Goal: Task Accomplishment & Management: Complete application form

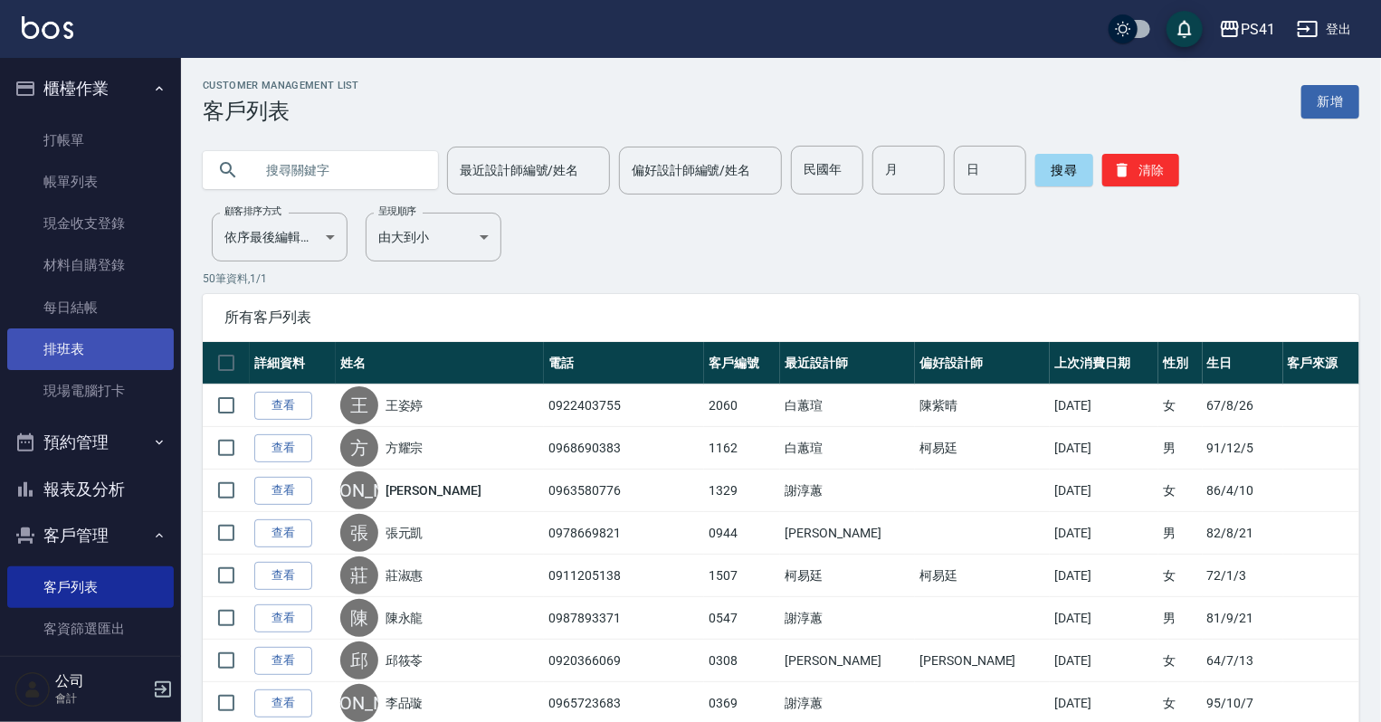
drag, startPoint x: 107, startPoint y: 339, endPoint x: 107, endPoint y: 328, distance: 10.9
click at [107, 339] on link "排班表" at bounding box center [90, 349] width 166 height 42
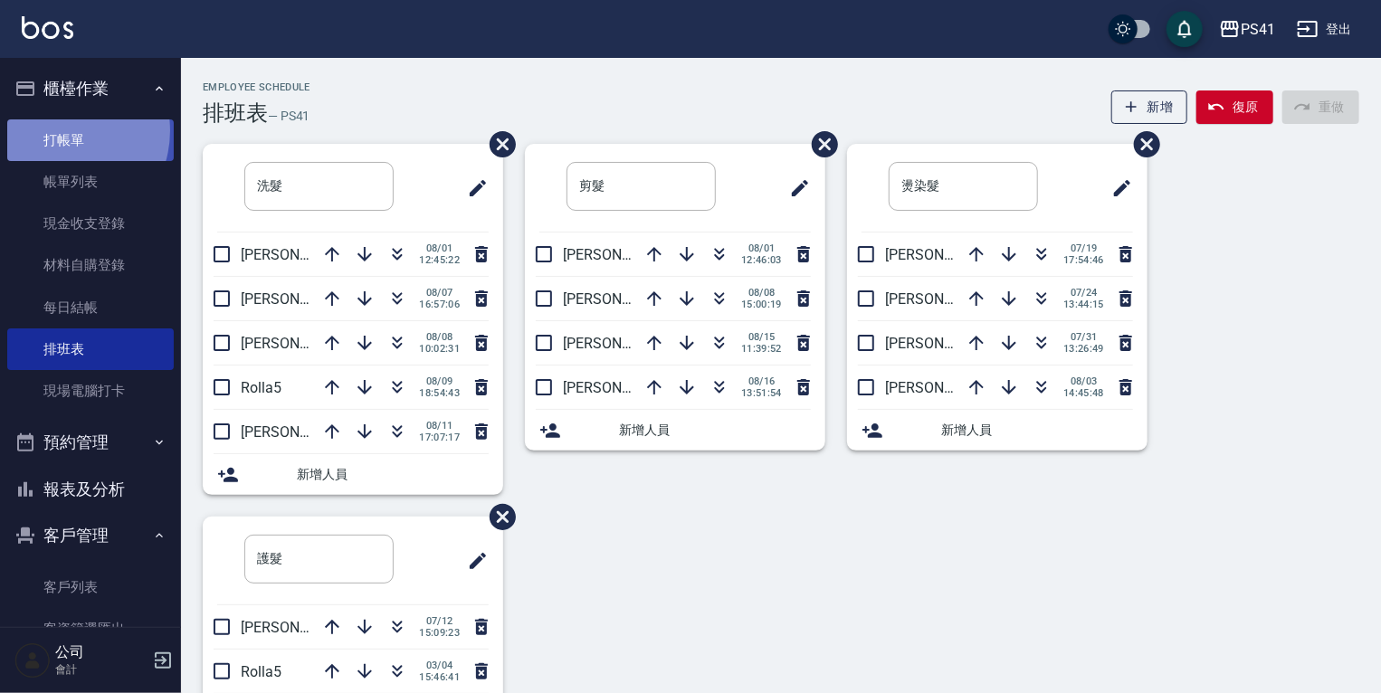
click at [57, 130] on link "打帳單" at bounding box center [90, 140] width 166 height 42
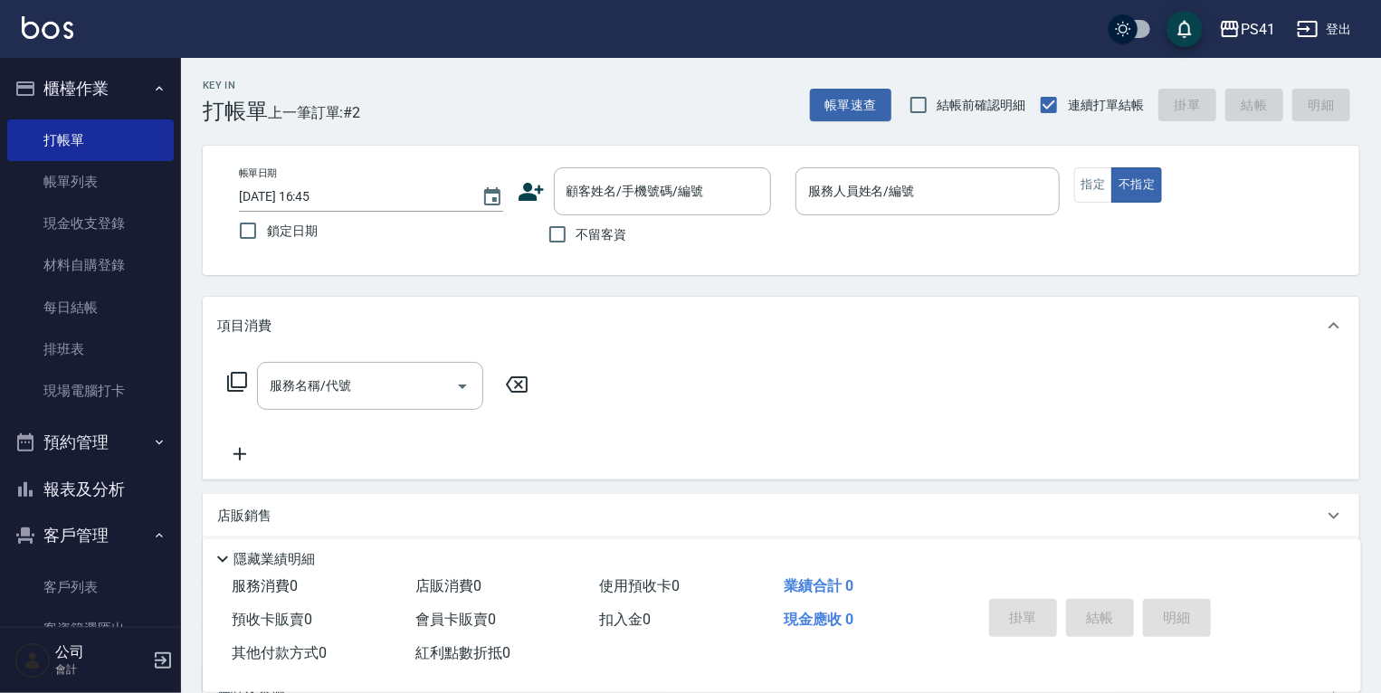
click at [238, 390] on icon at bounding box center [237, 382] width 20 height 20
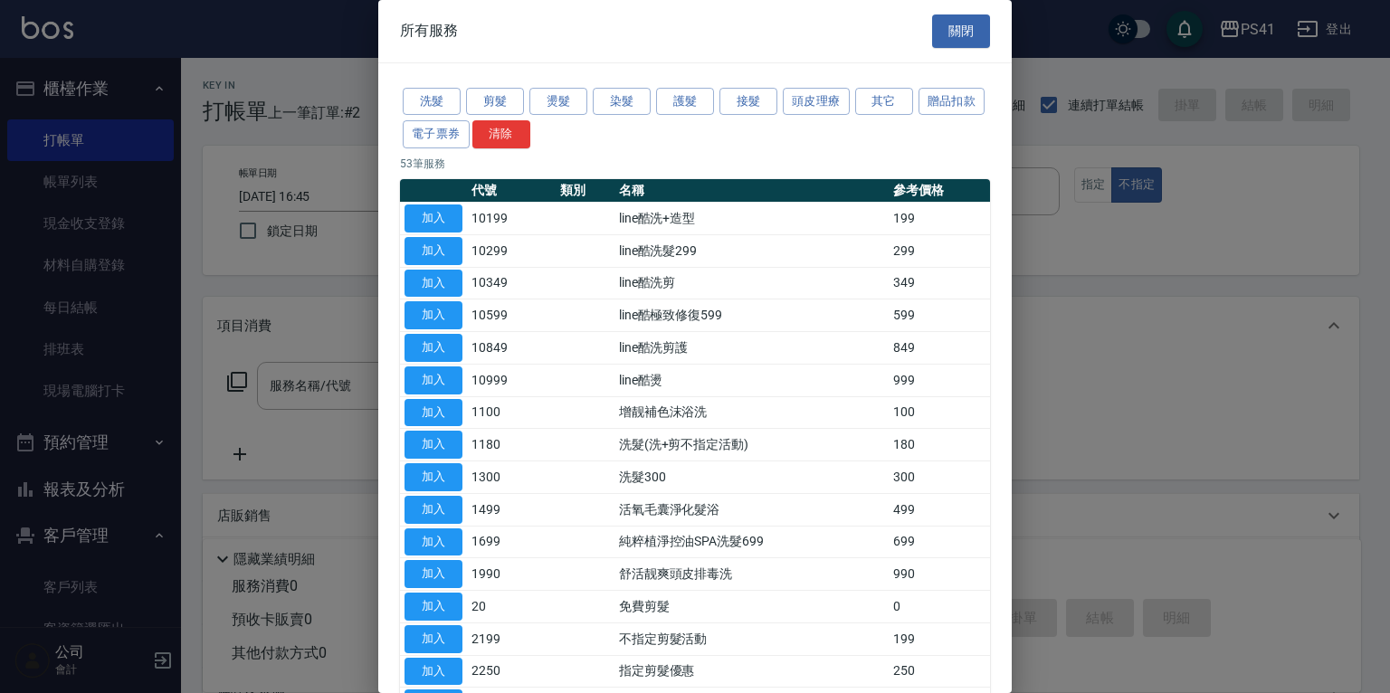
click at [295, 317] on div at bounding box center [695, 346] width 1390 height 693
click at [345, 473] on div at bounding box center [695, 346] width 1390 height 693
click at [987, 33] on div "所有服務 關閉" at bounding box center [694, 31] width 633 height 62
click at [936, 23] on button "關閉" at bounding box center [961, 30] width 58 height 33
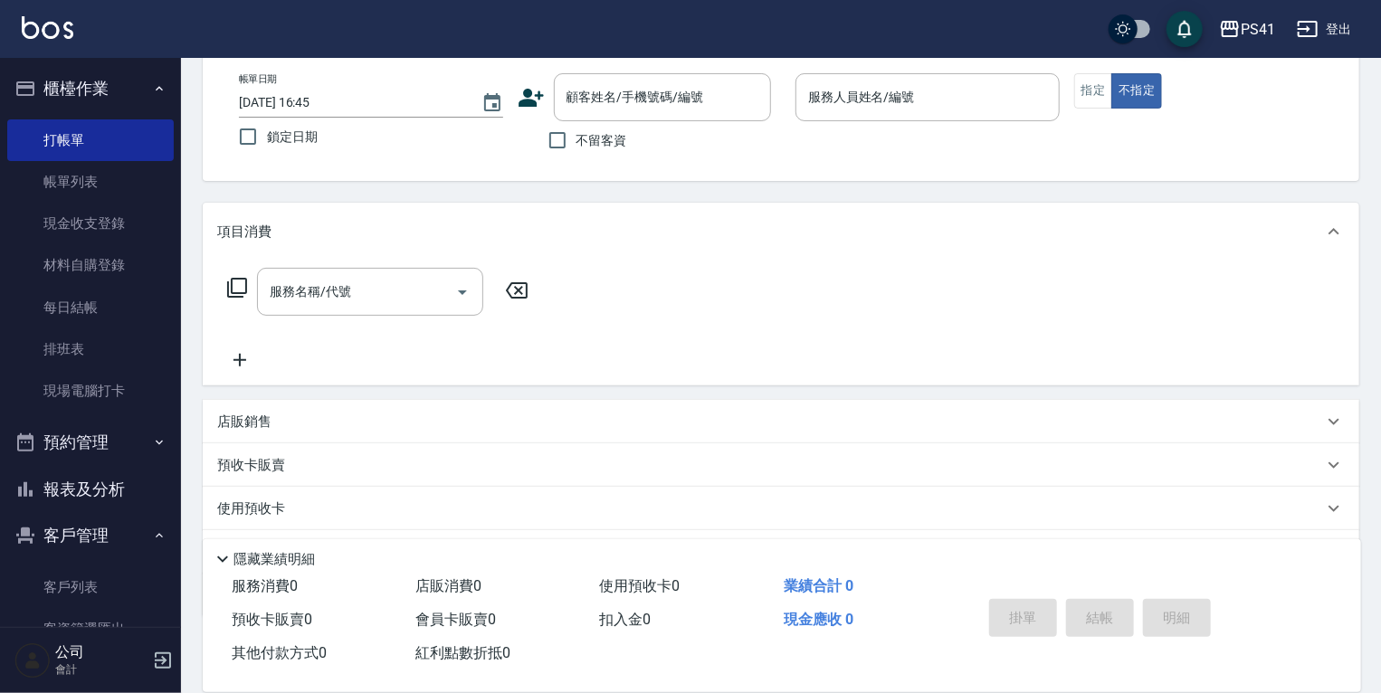
scroll to position [189, 0]
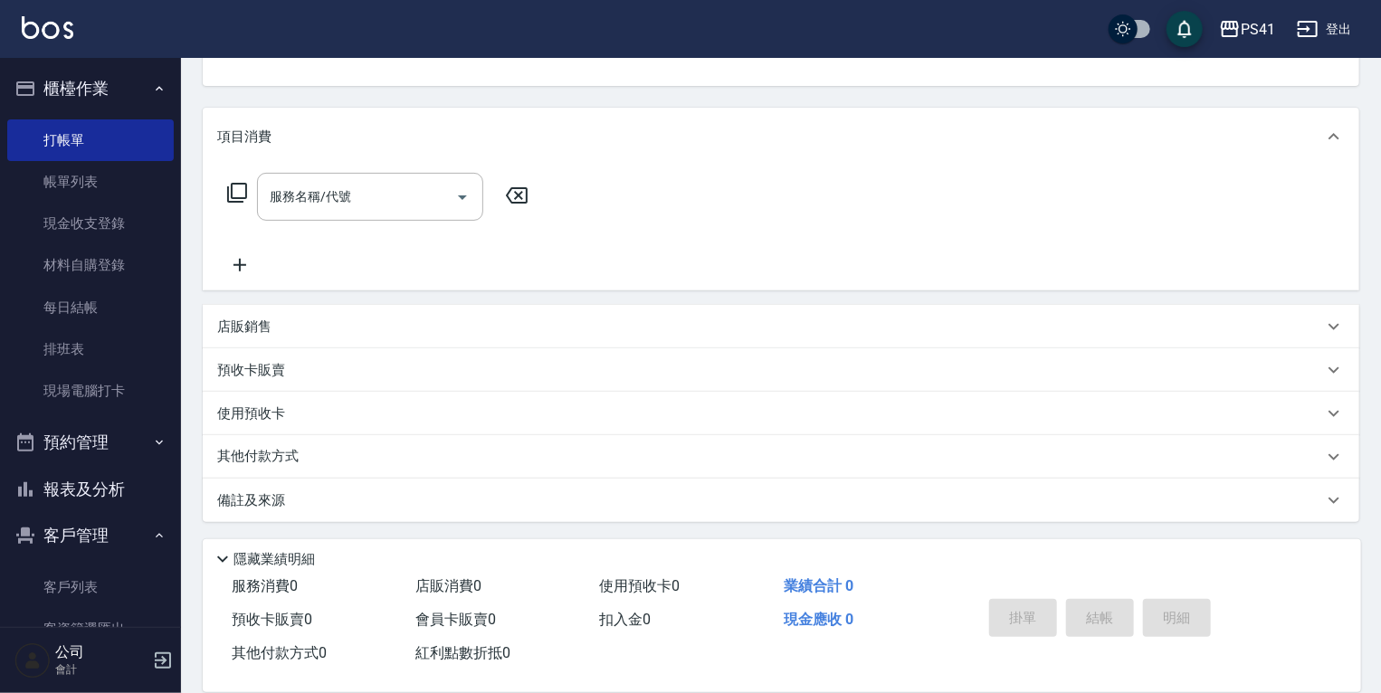
click at [227, 459] on p "其他付款方式" at bounding box center [262, 457] width 90 height 20
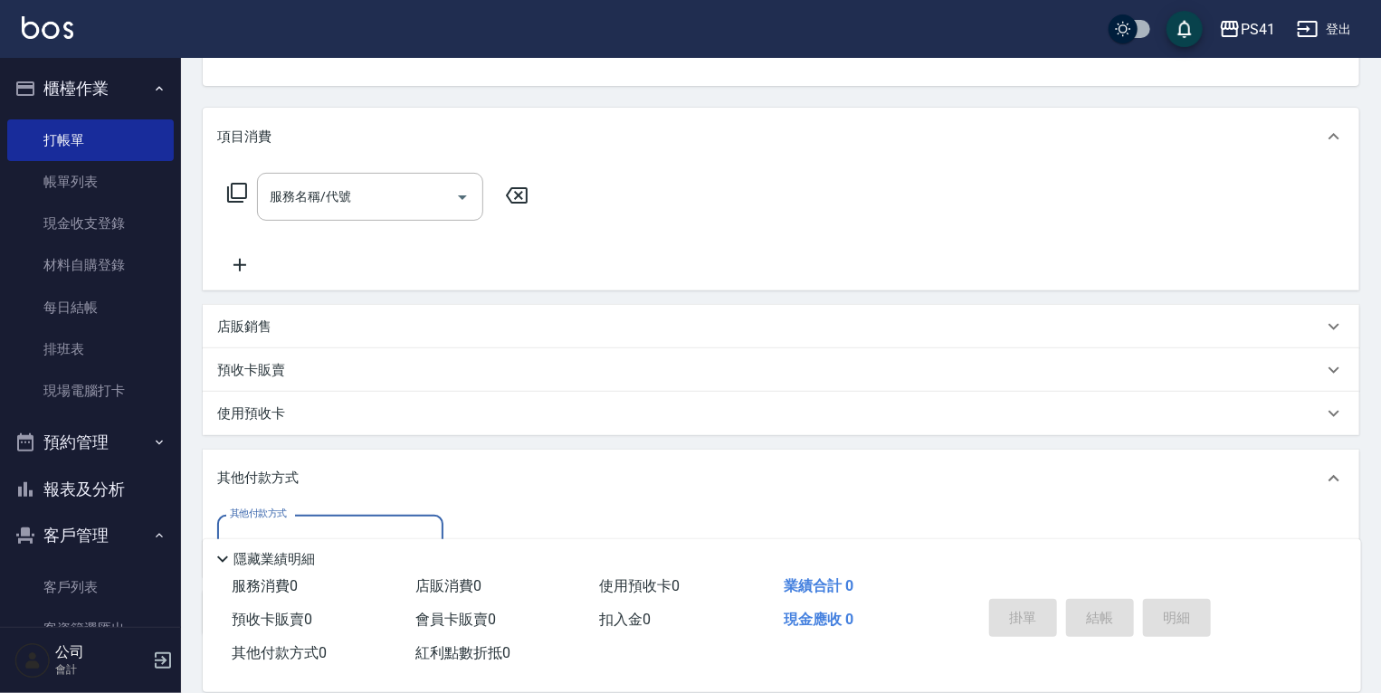
scroll to position [0, 0]
click at [271, 343] on div "店販銷售" at bounding box center [781, 326] width 1156 height 43
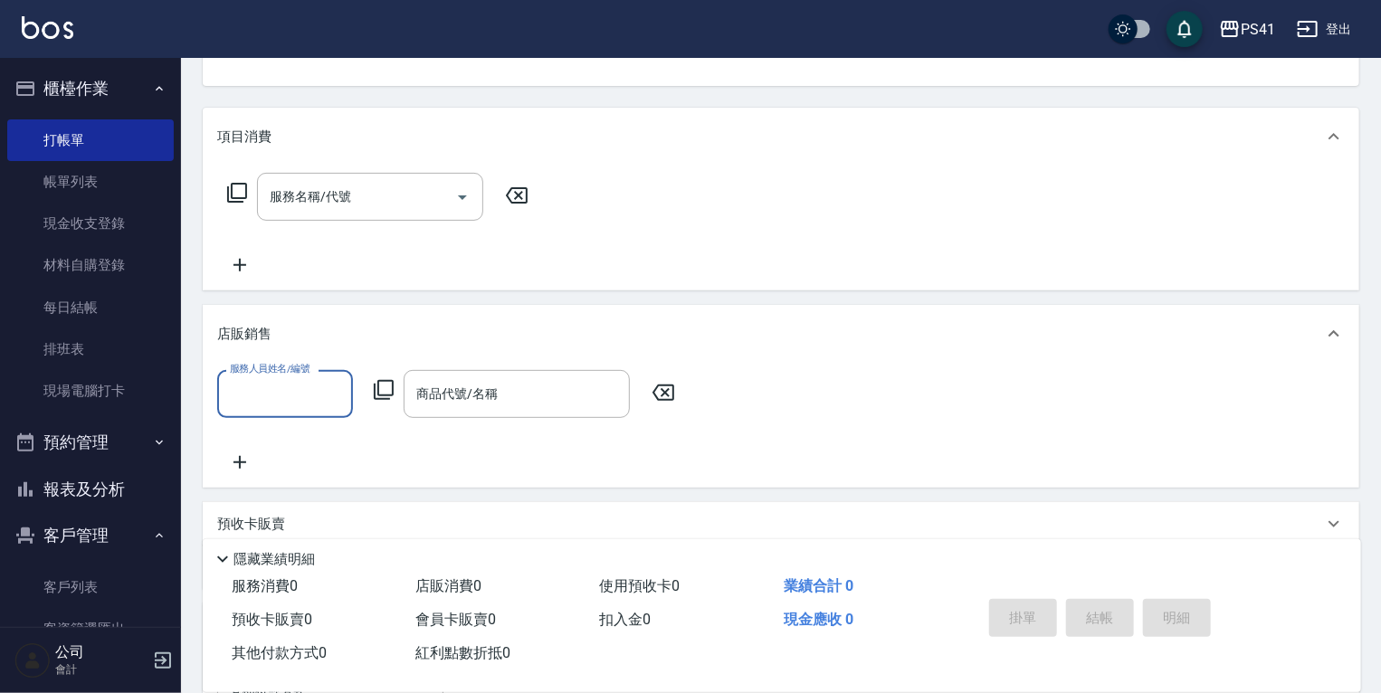
click at [373, 389] on icon at bounding box center [384, 390] width 22 height 22
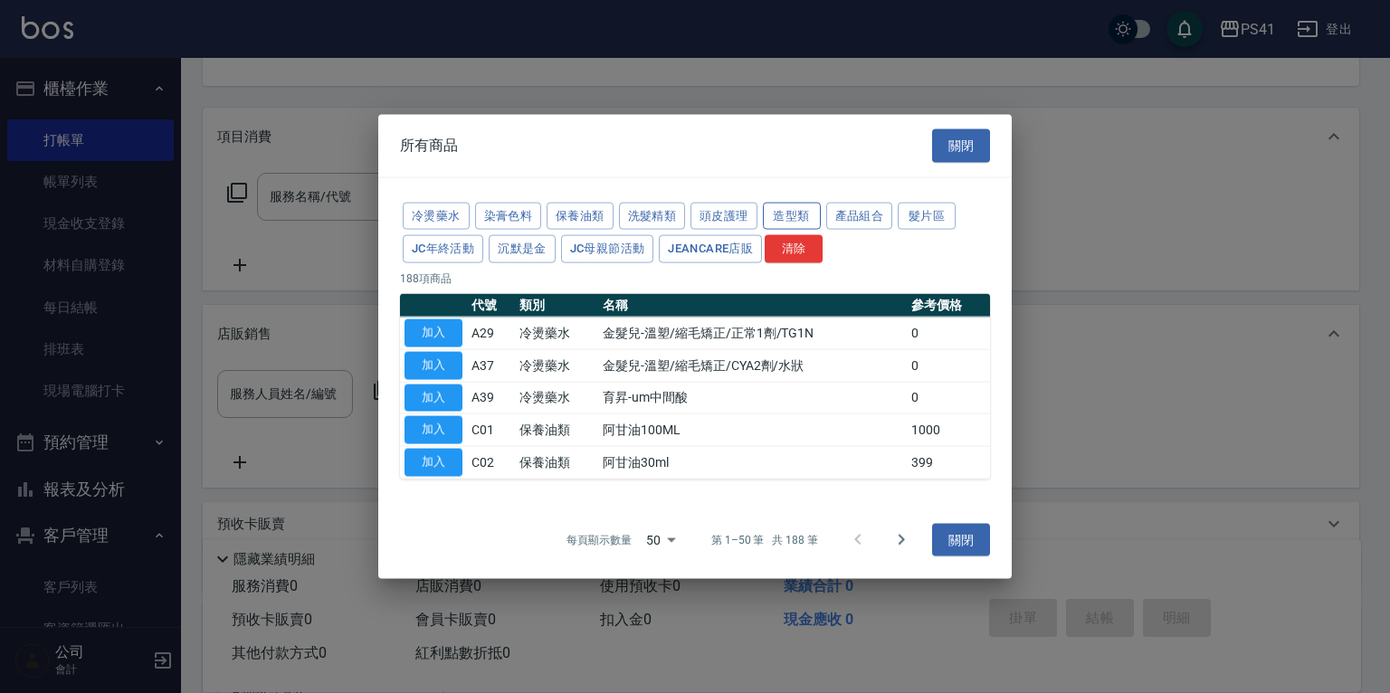
drag, startPoint x: 781, startPoint y: 217, endPoint x: 795, endPoint y: 218, distance: 14.5
click at [789, 218] on button "造型類" at bounding box center [792, 216] width 58 height 28
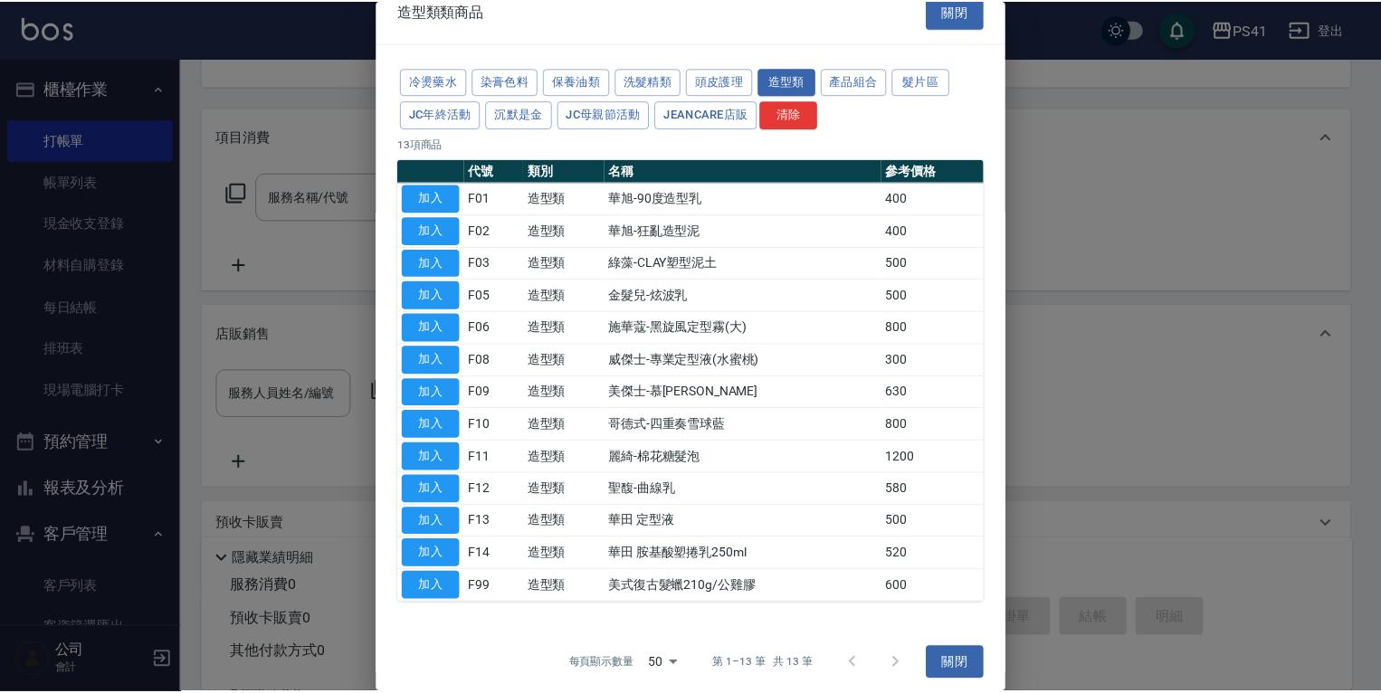
scroll to position [25, 0]
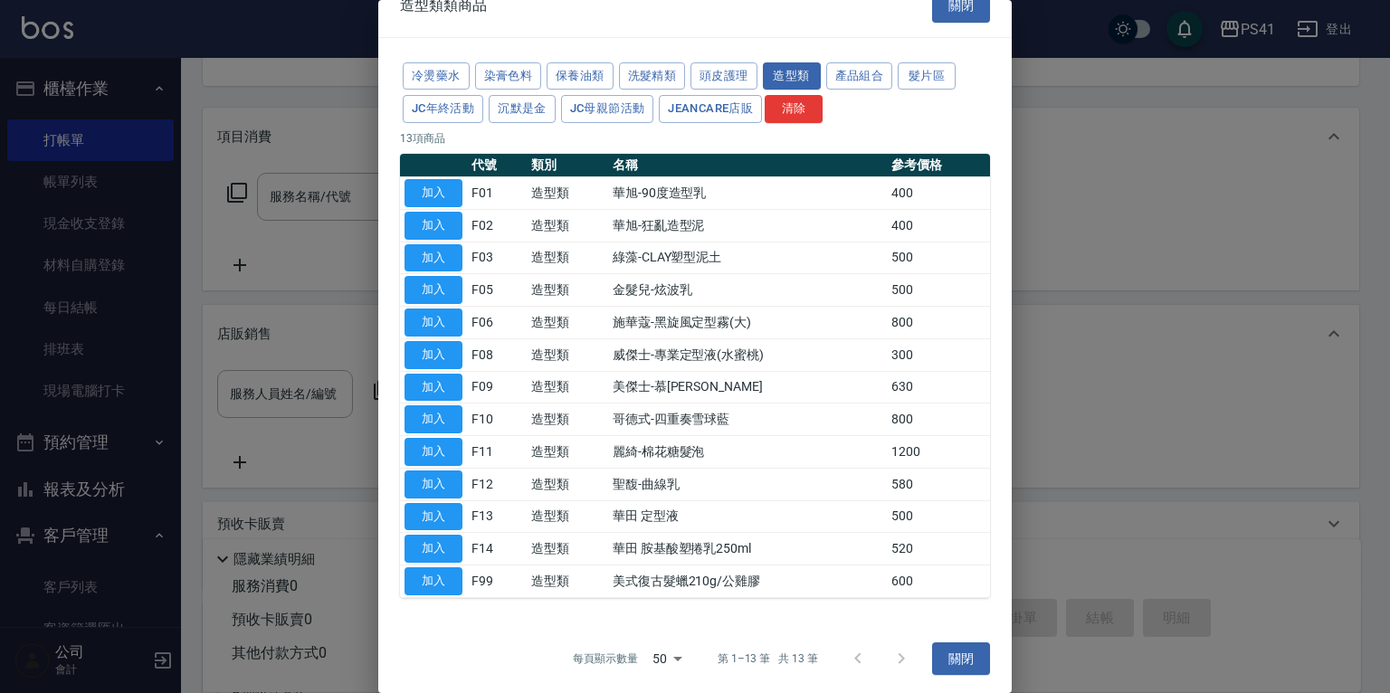
click at [909, 5] on div "造型類類商品 關閉" at bounding box center [694, 6] width 633 height 62
click at [281, 213] on div at bounding box center [695, 346] width 1390 height 693
click at [945, 6] on button "關閉" at bounding box center [961, 5] width 58 height 33
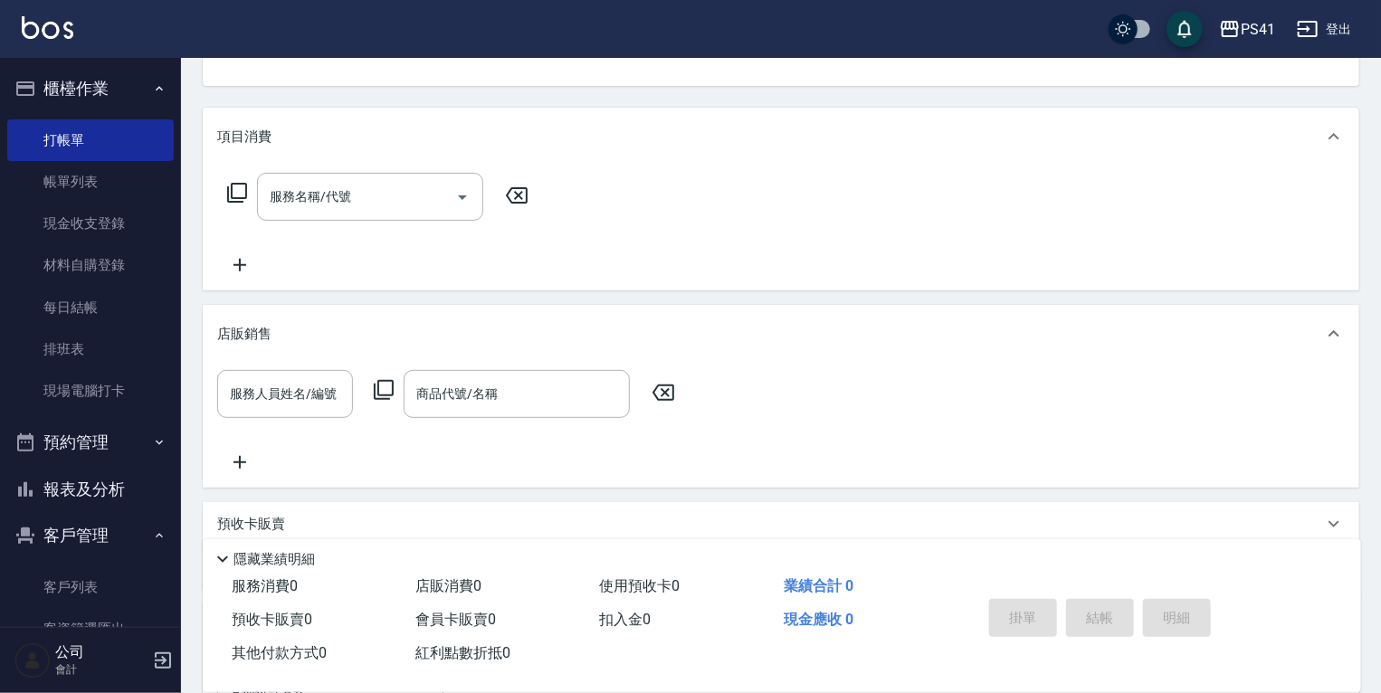
drag, startPoint x: 53, startPoint y: 602, endPoint x: 53, endPoint y: 631, distance: 29.0
click at [53, 602] on link "客戶列表" at bounding box center [90, 587] width 166 height 42
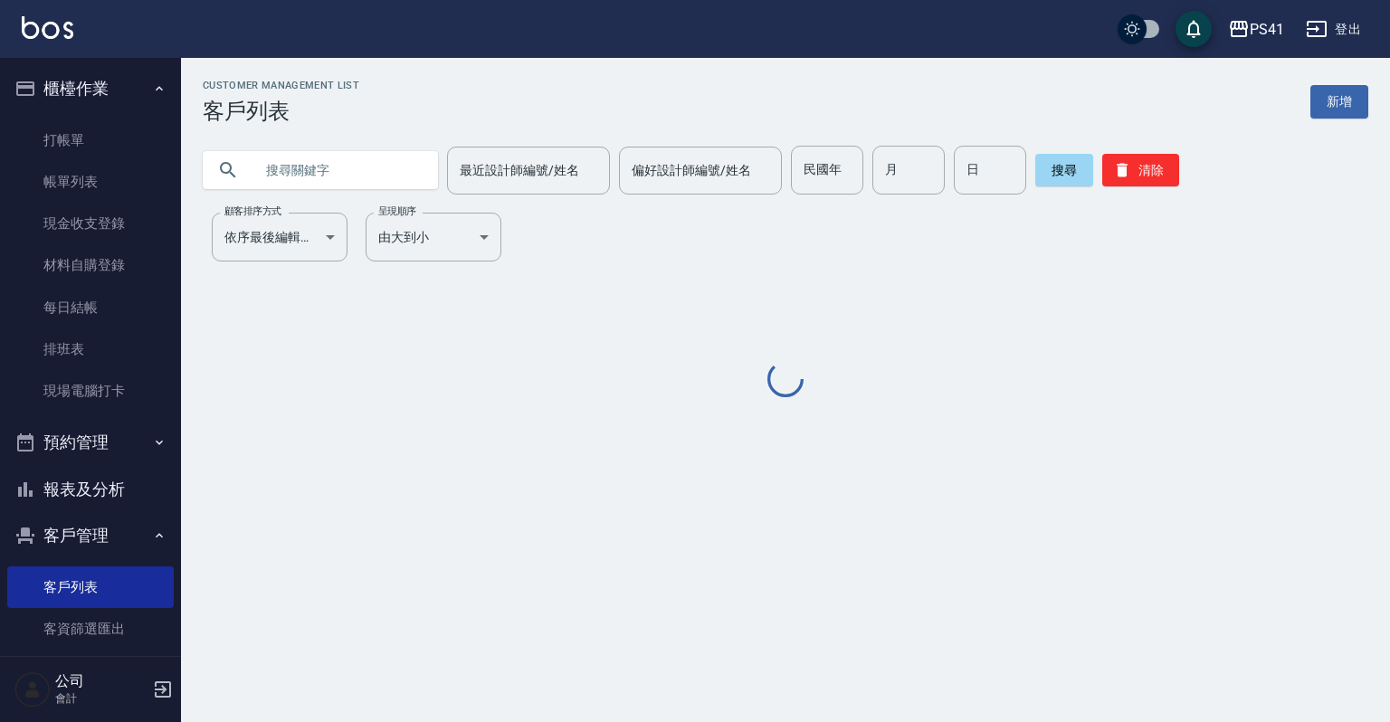
click at [318, 158] on input "text" at bounding box center [338, 170] width 170 height 49
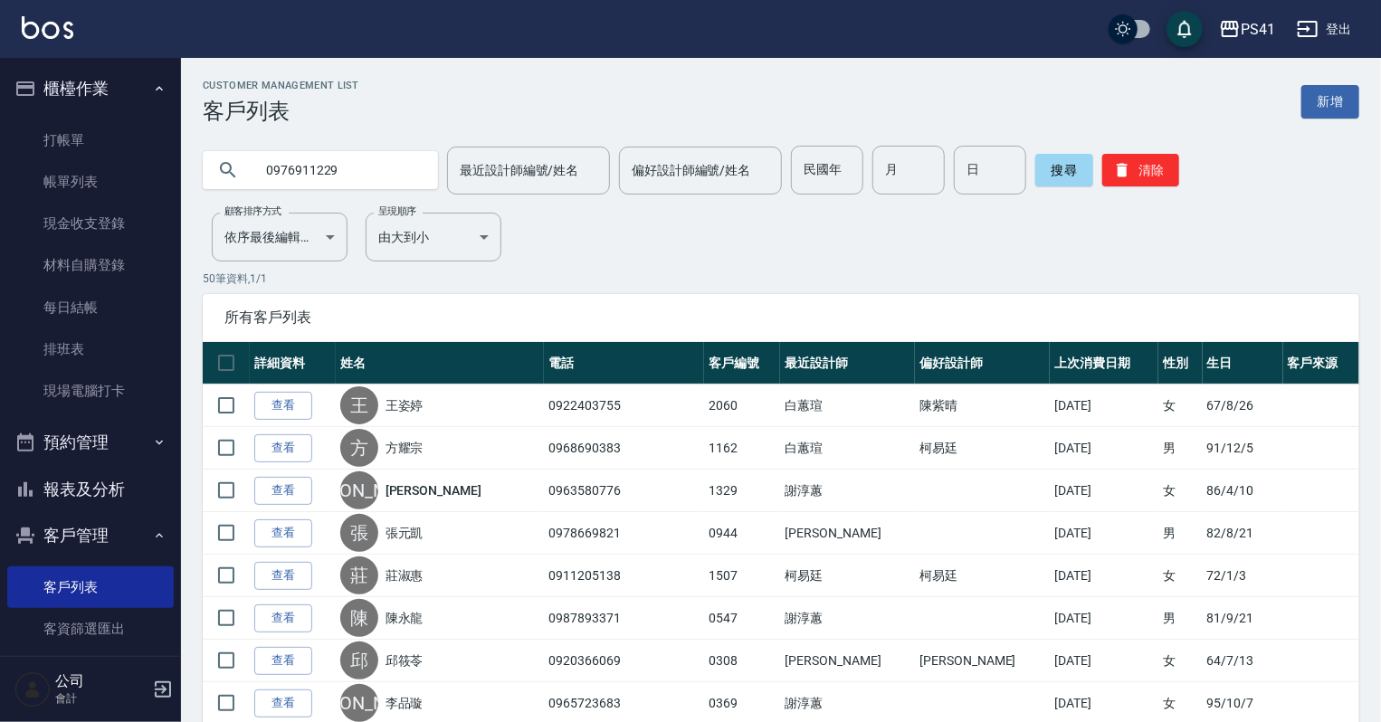
type input "0976911229"
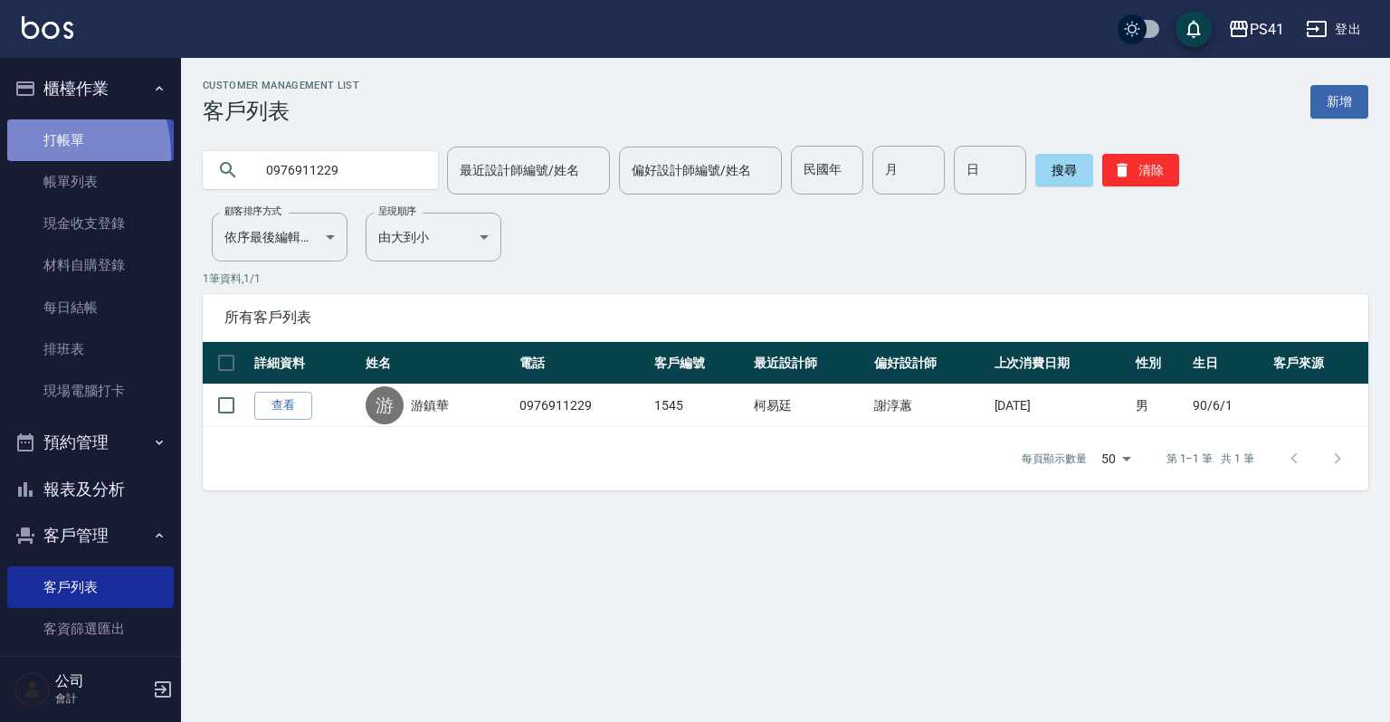
click at [58, 152] on link "打帳單" at bounding box center [90, 140] width 166 height 42
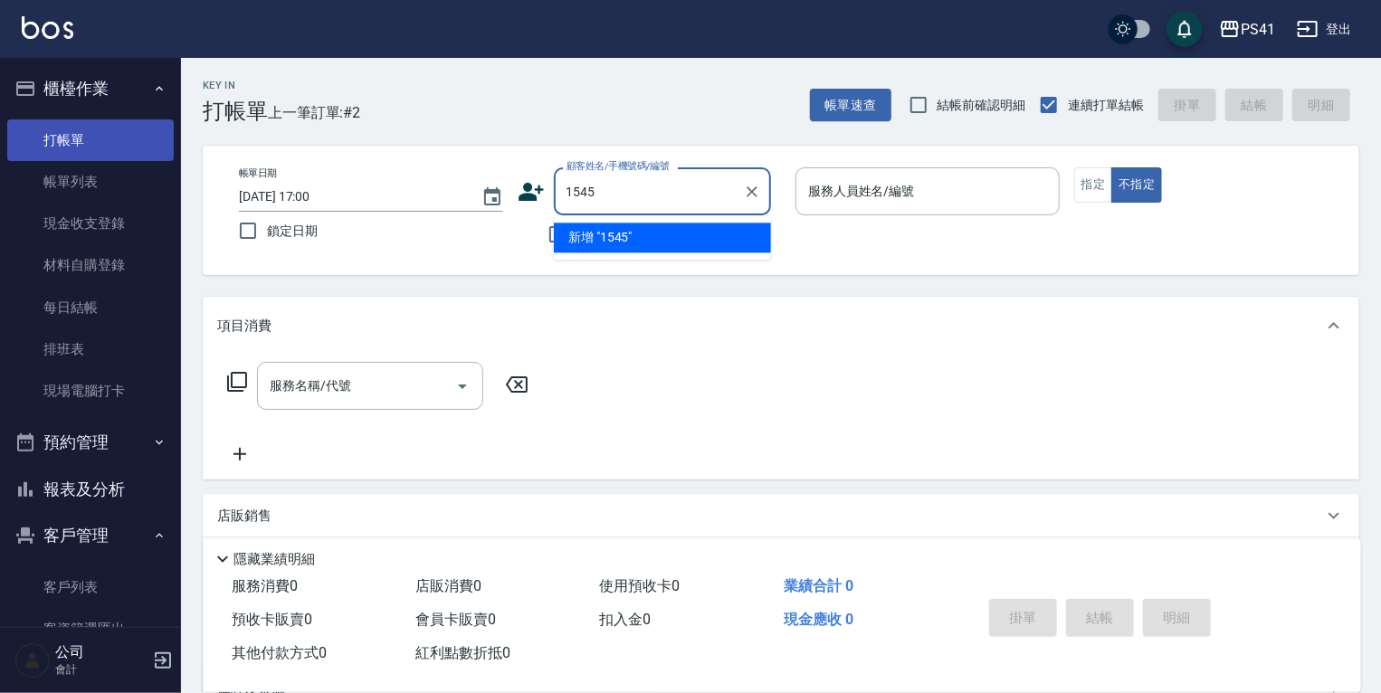
type input "1545"
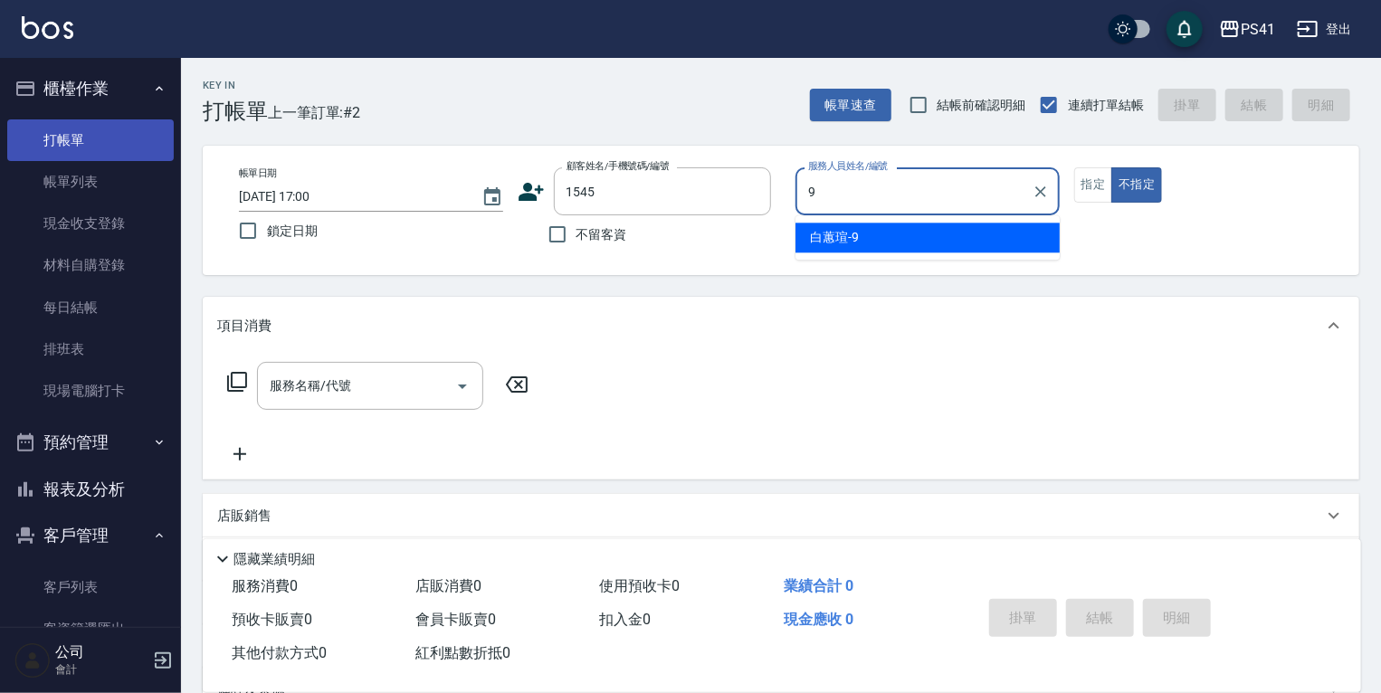
type input "白蕙瑄-9"
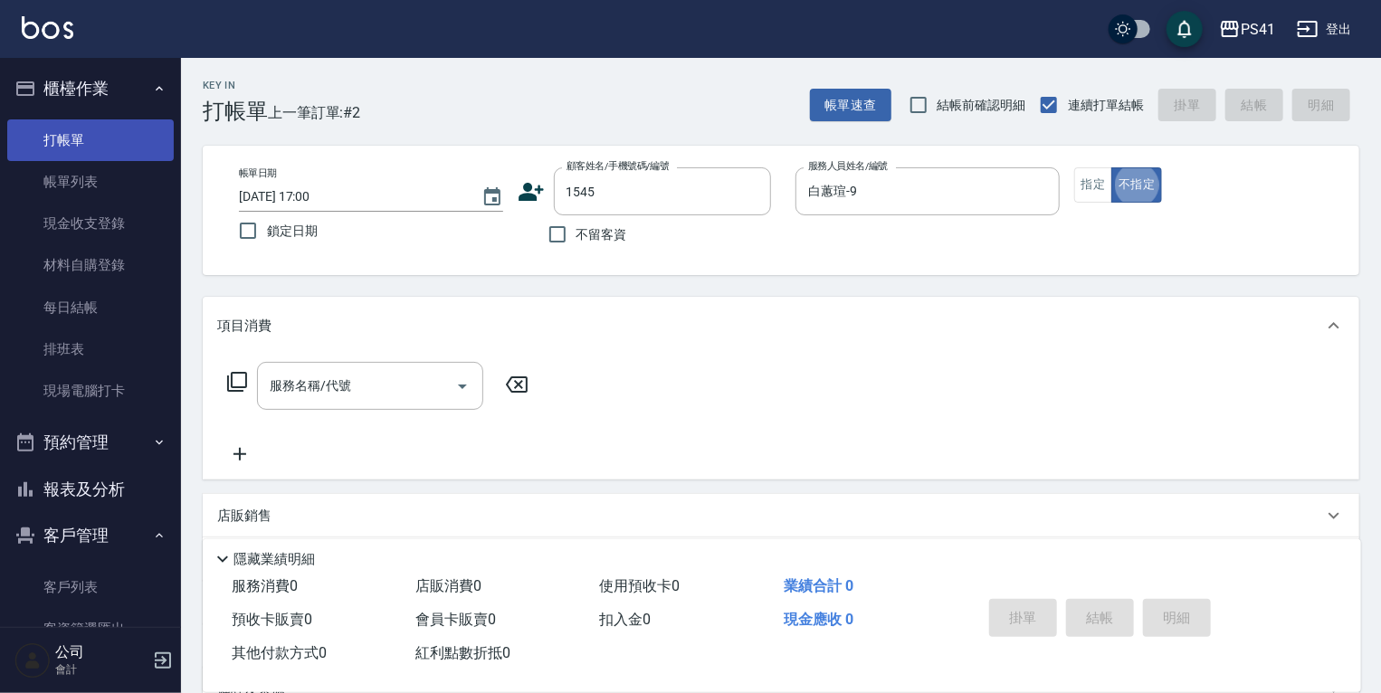
type button "false"
type input "1"
type input "游鎮華/0976911229/1545"
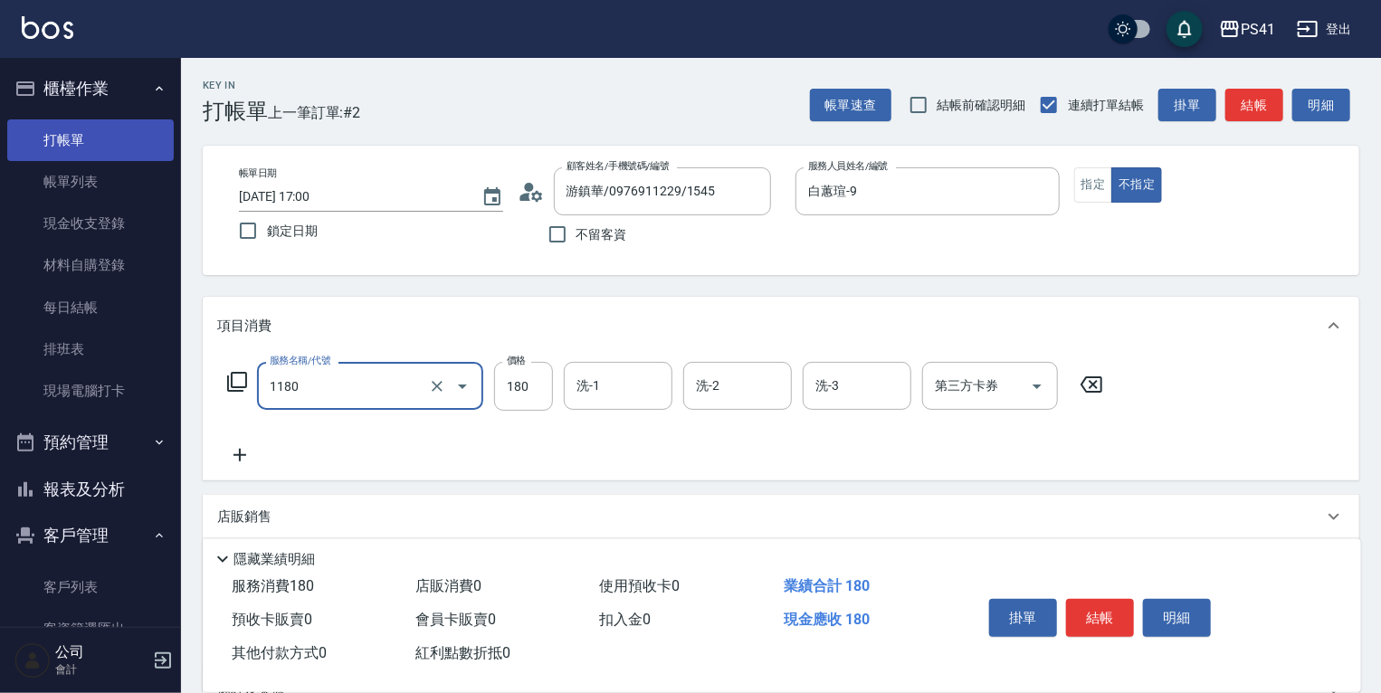
type input "洗髮(洗+剪不指定活動)(1180)"
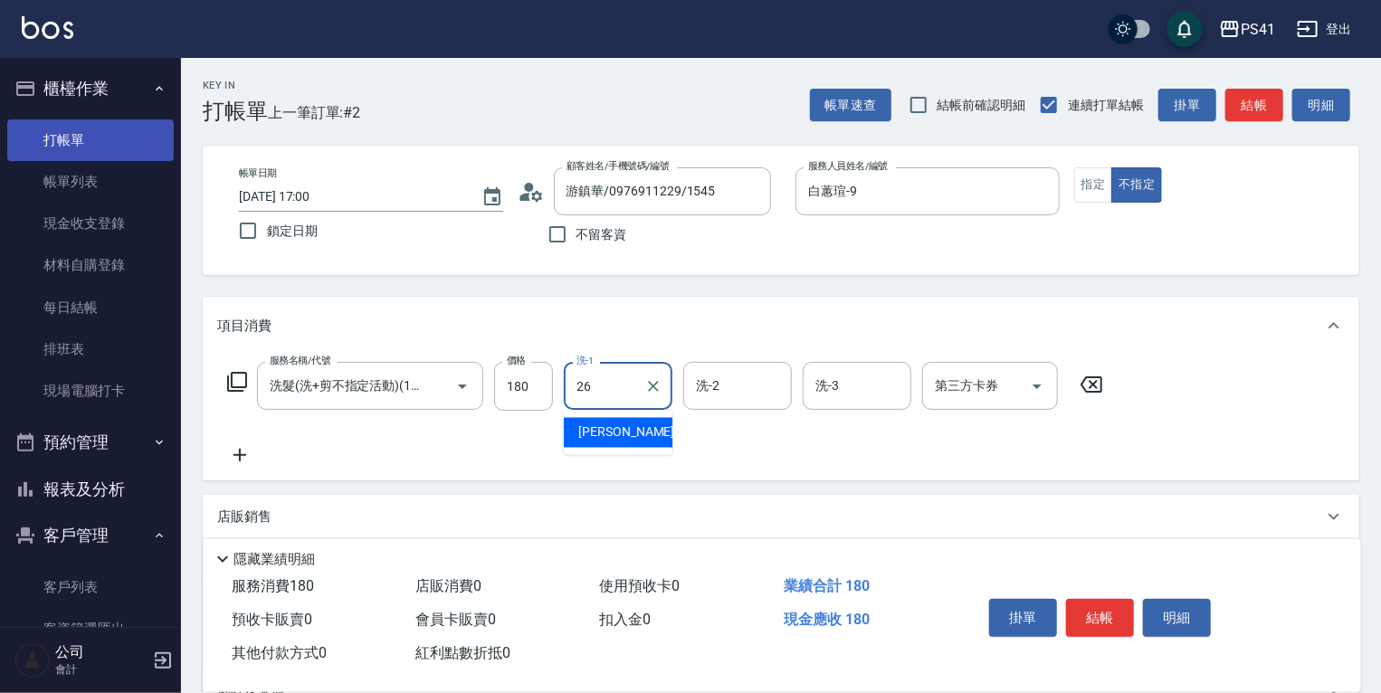
type input "[PERSON_NAME]-26"
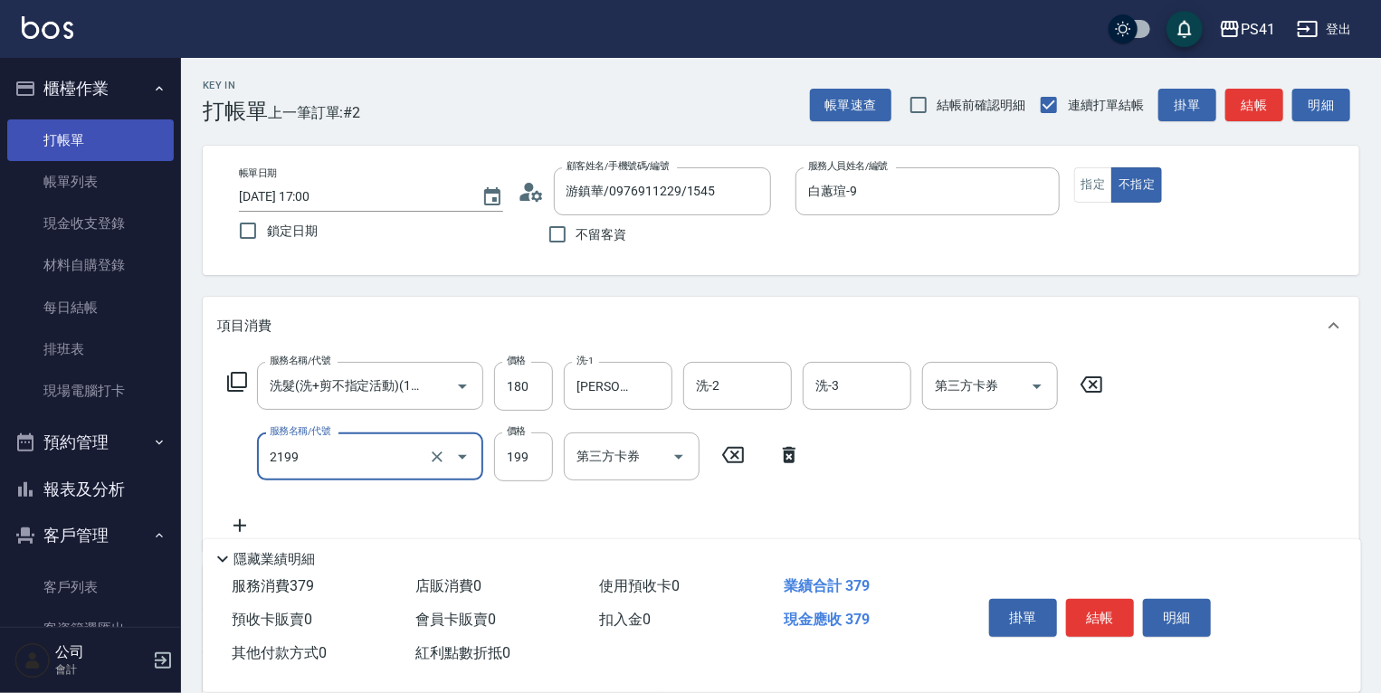
type input "不指定剪髮活動(2199)"
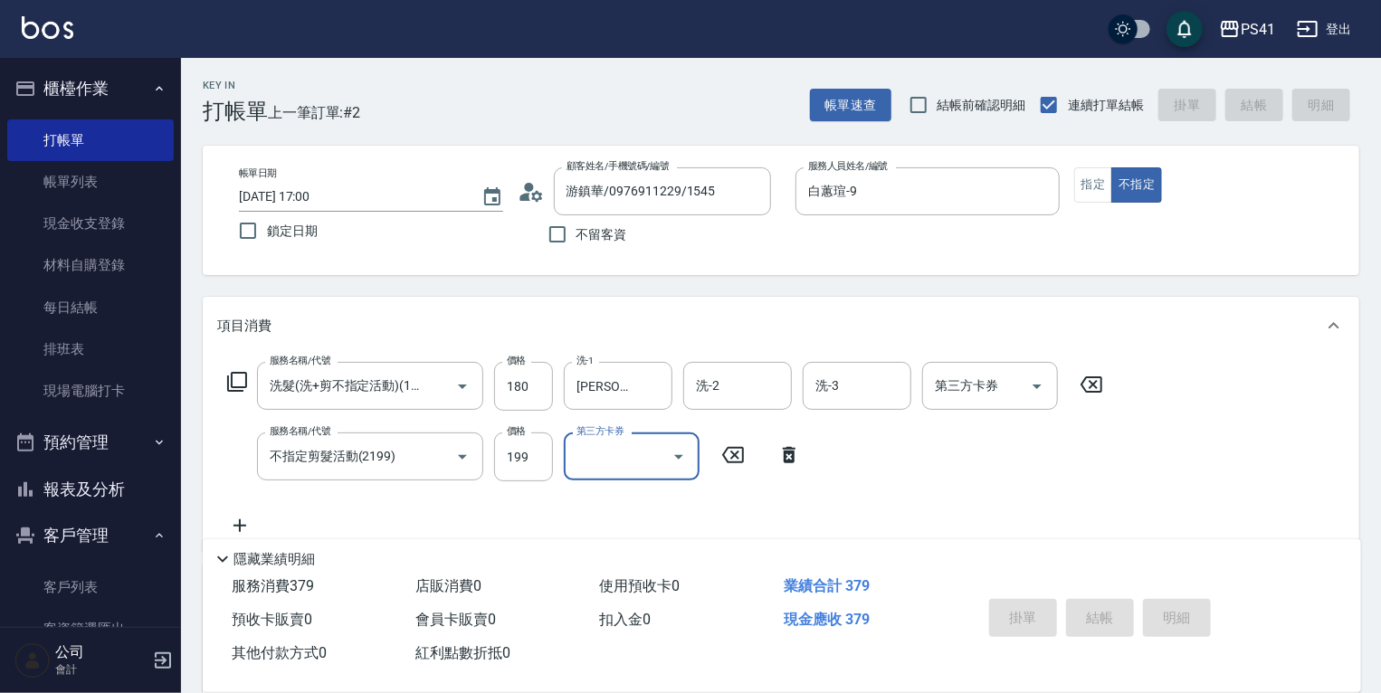
type input "[DATE] 17:01"
